Goal: Task Accomplishment & Management: Use online tool/utility

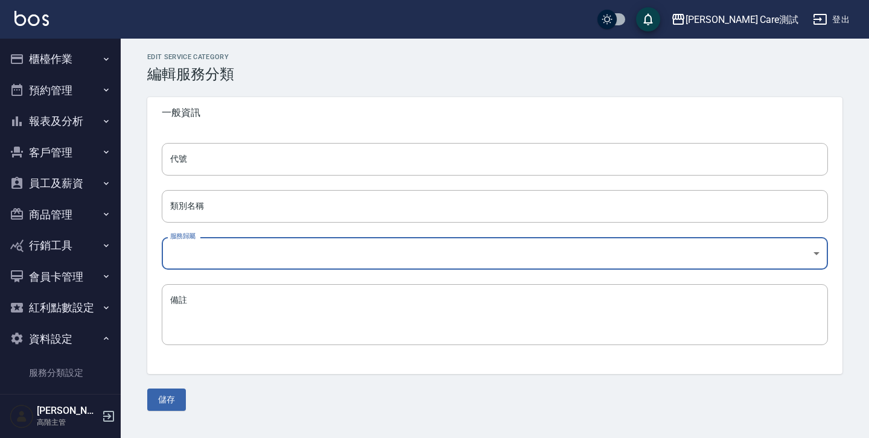
scroll to position [189, 0]
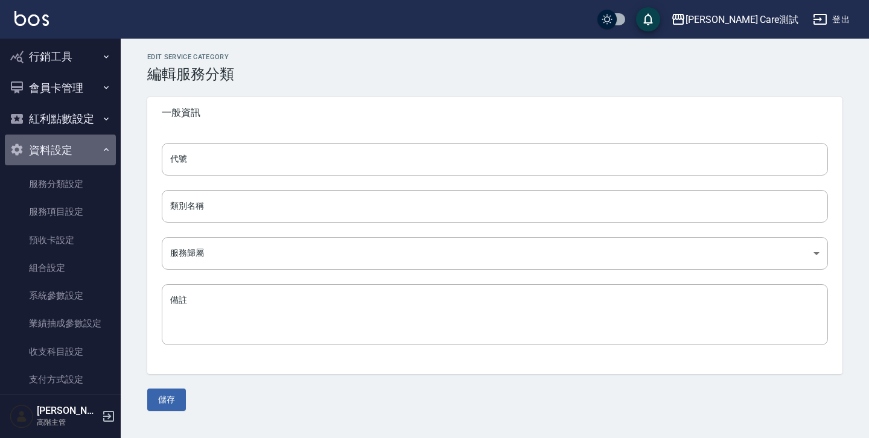
click at [101, 150] on icon "button" at bounding box center [106, 150] width 10 height 10
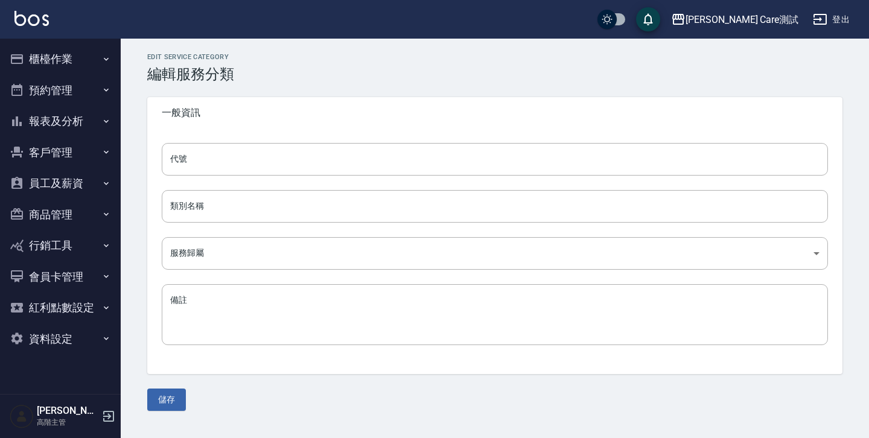
scroll to position [0, 0]
click at [104, 55] on icon "button" at bounding box center [106, 59] width 10 height 10
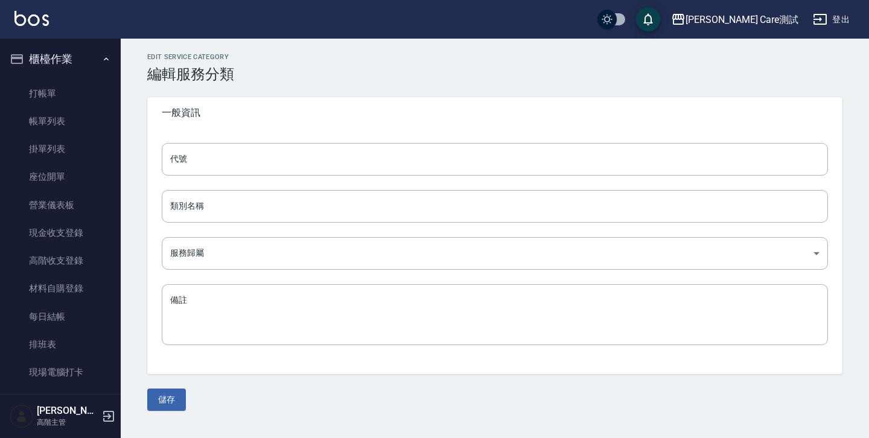
click at [101, 60] on icon "button" at bounding box center [106, 59] width 10 height 10
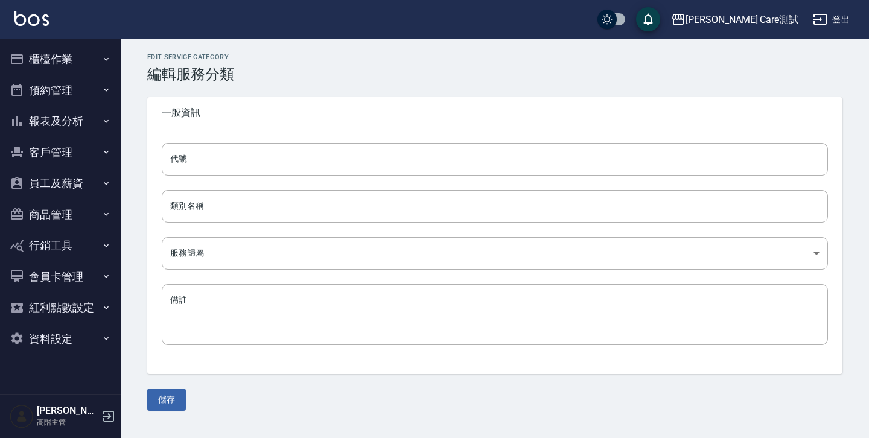
click at [460, 50] on div "Edit Service Category 編輯服務分類 一般資訊 代號 代號 類別名稱 類別名稱 服務歸屬 ​ 服務歸屬 備註 x 備註 儲存" at bounding box center [495, 232] width 748 height 387
click at [688, 66] on h3 "編輯服務分類" at bounding box center [494, 74] width 695 height 17
click at [569, 80] on h3 "編輯服務分類" at bounding box center [494, 74] width 695 height 17
click at [567, 66] on h3 "編輯服務分類" at bounding box center [494, 74] width 695 height 17
click at [705, 376] on form "一般資訊 代號 代號 類別名稱 類別名稱 服務歸屬 ​ 服務歸屬 備註 x 備註 儲存" at bounding box center [494, 254] width 695 height 314
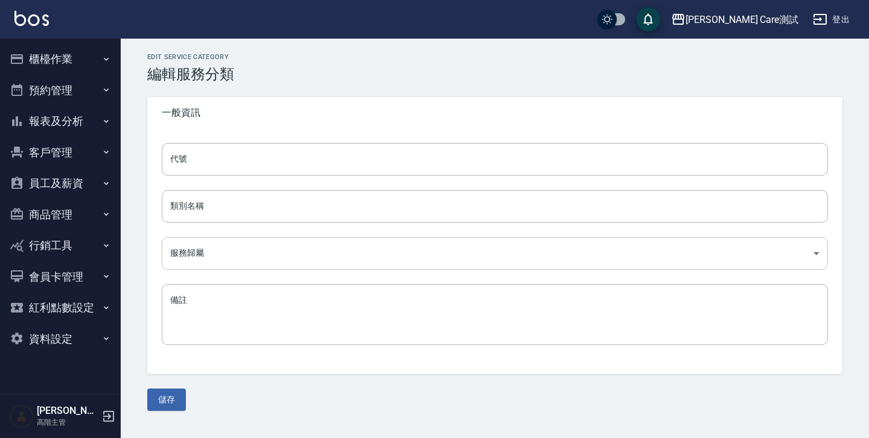
click at [256, 242] on body "Jean Care測試 登出 櫃檯作業 打帳單 帳單列表 掛單列表 座位開單 營業儀表板 現金收支登錄 高階收支登錄 材料自購登錄 每日結帳 排班表 現場電腦…" at bounding box center [434, 219] width 869 height 438
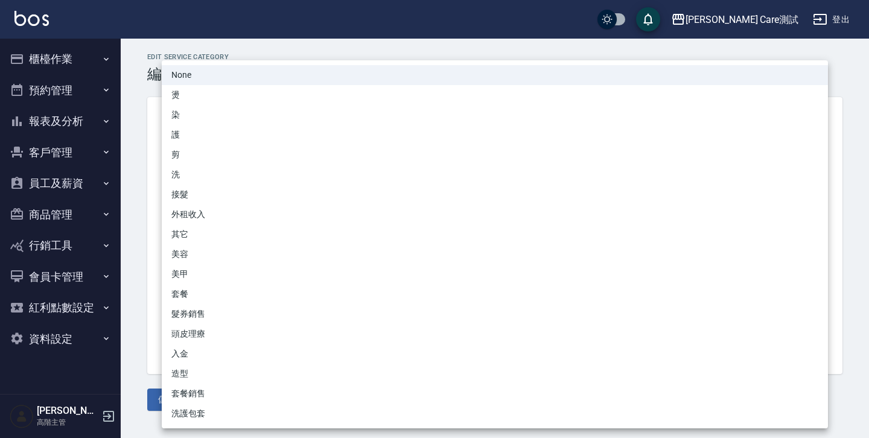
click at [130, 194] on div at bounding box center [434, 219] width 869 height 438
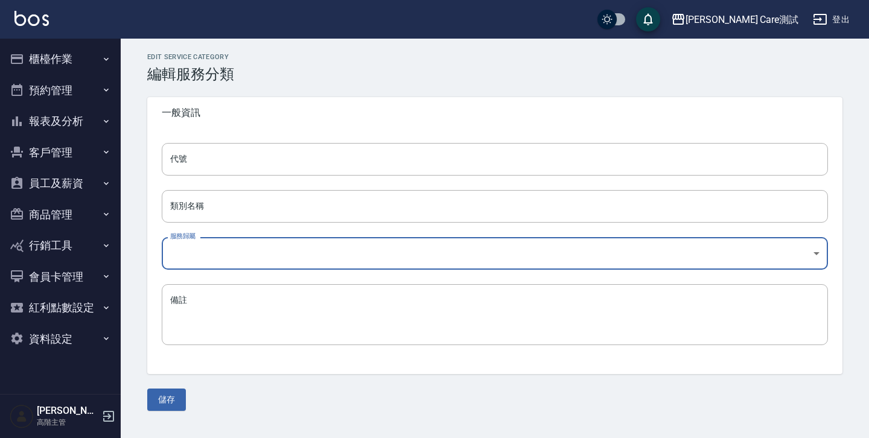
click at [657, 86] on div "Edit Service Category 編輯服務分類 一般資訊 代號 代號 類別名稱 類別名稱 服務歸屬 ​ 服務歸屬 備註 x 備註 儲存" at bounding box center [495, 232] width 724 height 358
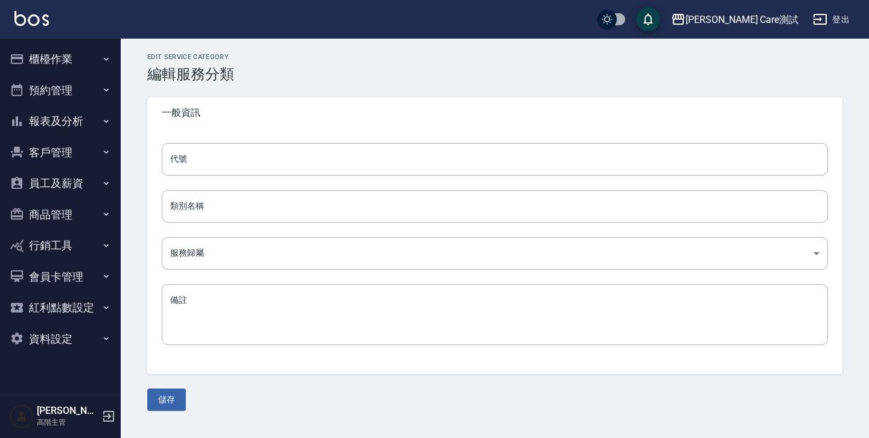
click at [619, 103] on div "一般資訊" at bounding box center [494, 112] width 695 height 31
click at [291, 388] on div "儲存" at bounding box center [494, 399] width 695 height 22
click at [520, 74] on h3 "編輯服務分類" at bounding box center [494, 74] width 695 height 17
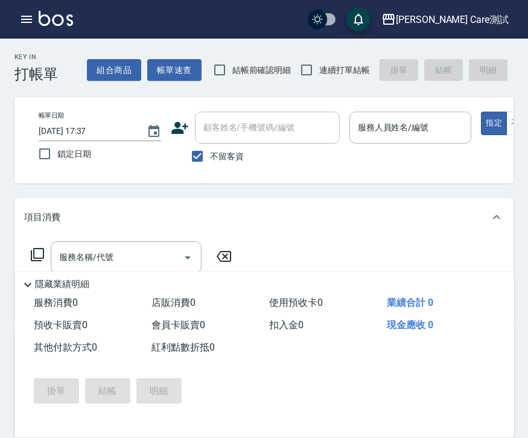
scroll to position [226, 0]
